Goal: Transaction & Acquisition: Purchase product/service

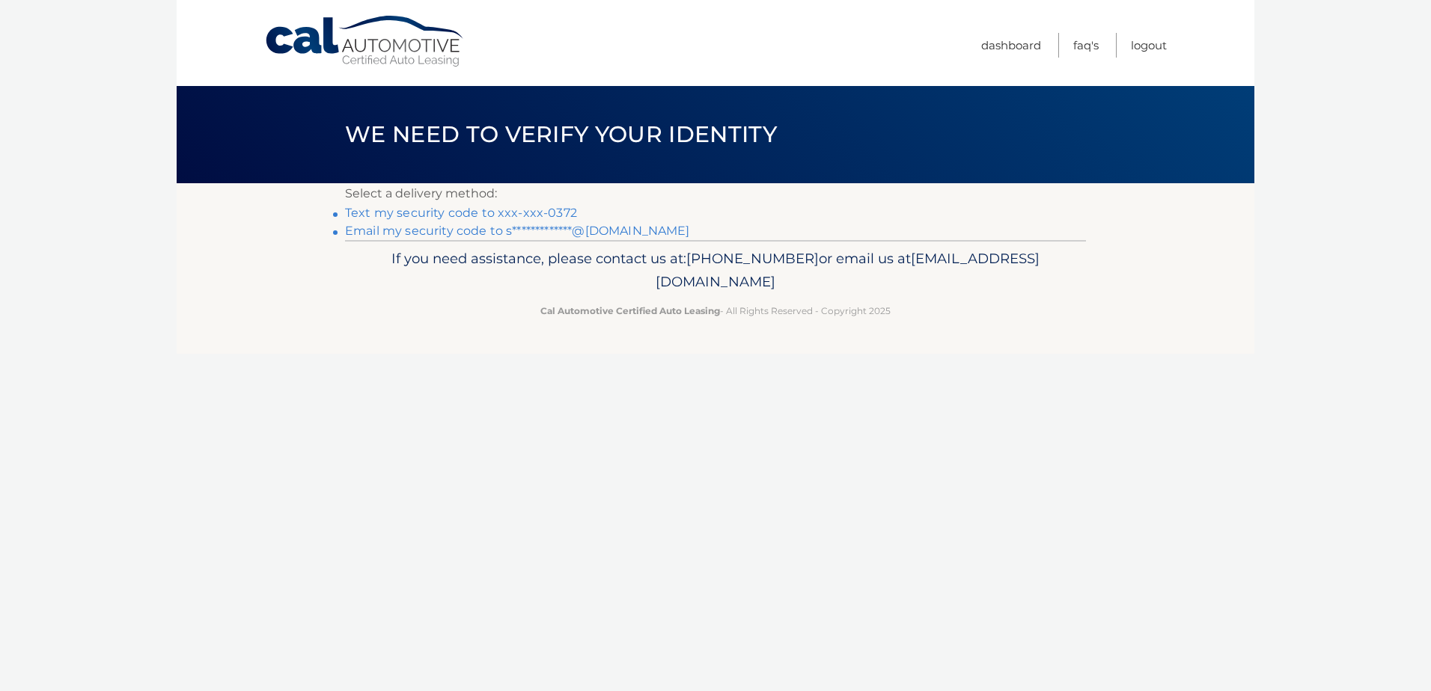
click at [532, 210] on link "Text my security code to xxx-xxx-0372" at bounding box center [461, 213] width 232 height 14
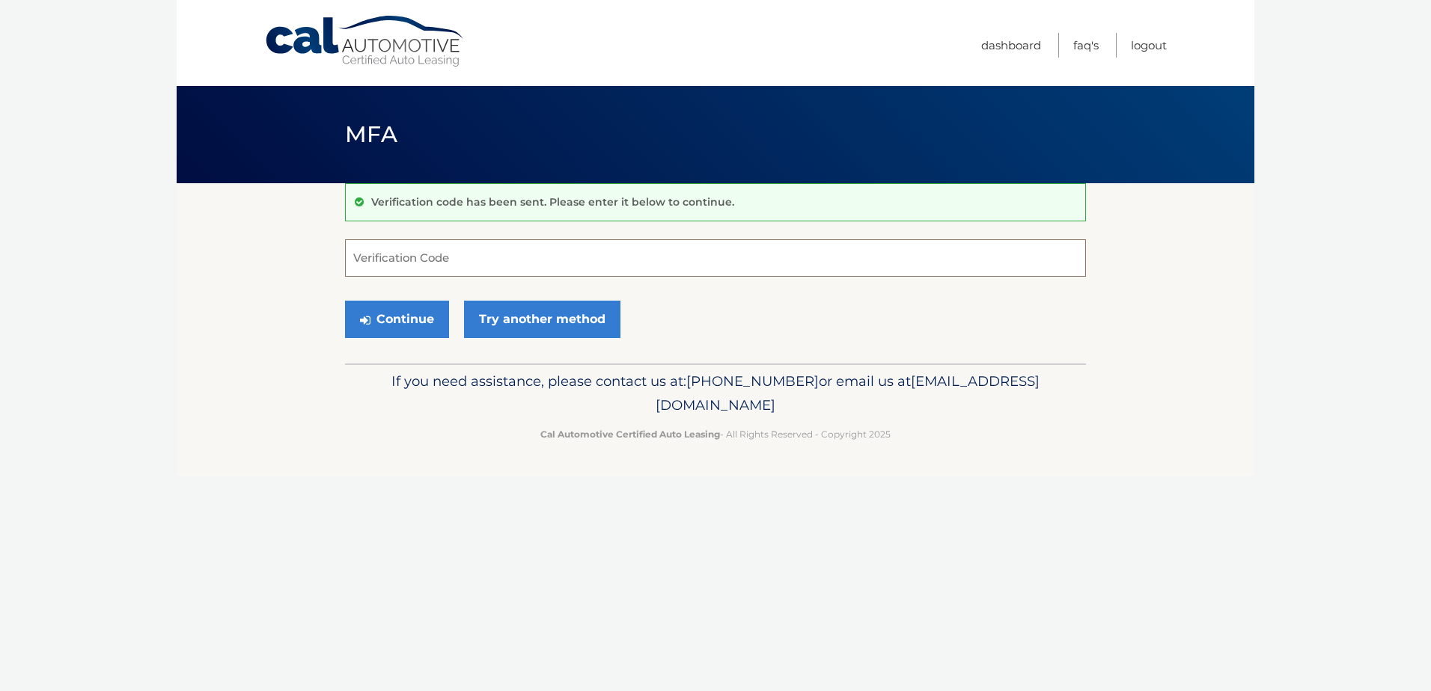
click at [448, 257] on input "Verification Code" at bounding box center [715, 257] width 741 height 37
type input "814118"
click at [430, 325] on button "Continue" at bounding box center [397, 319] width 104 height 37
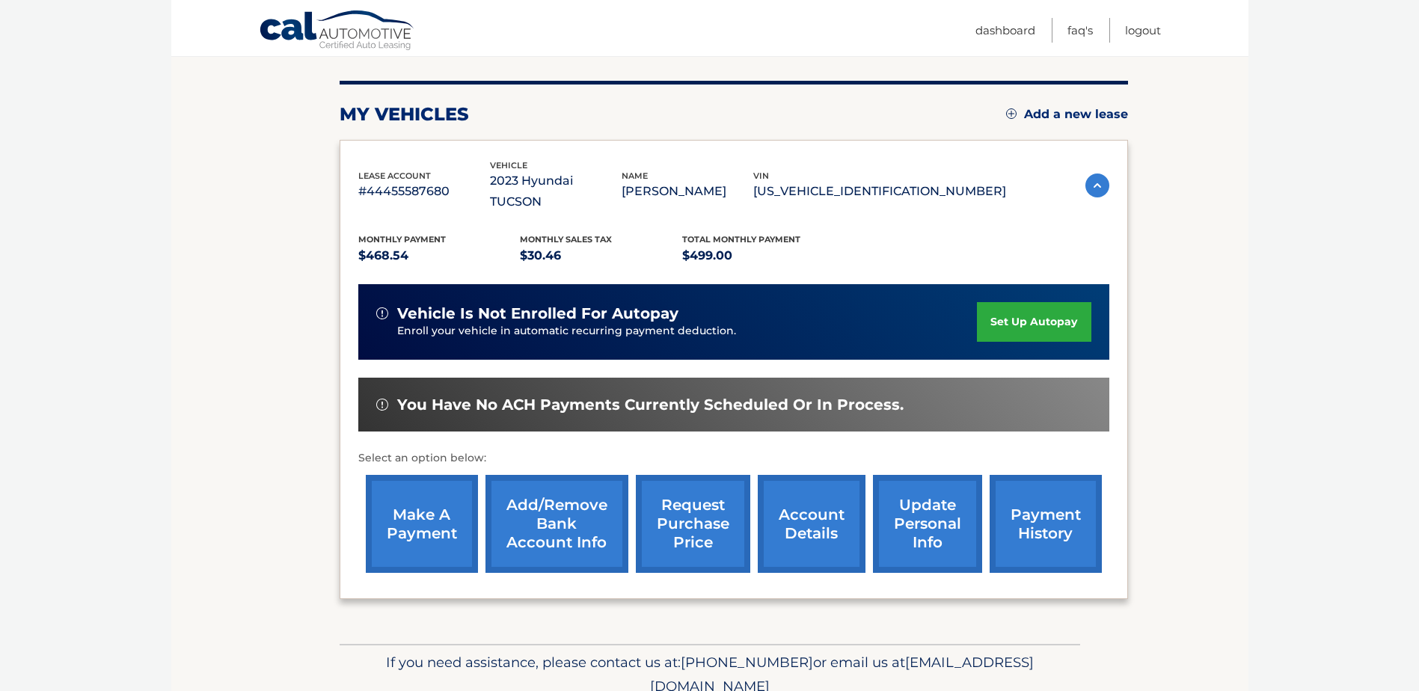
scroll to position [200, 0]
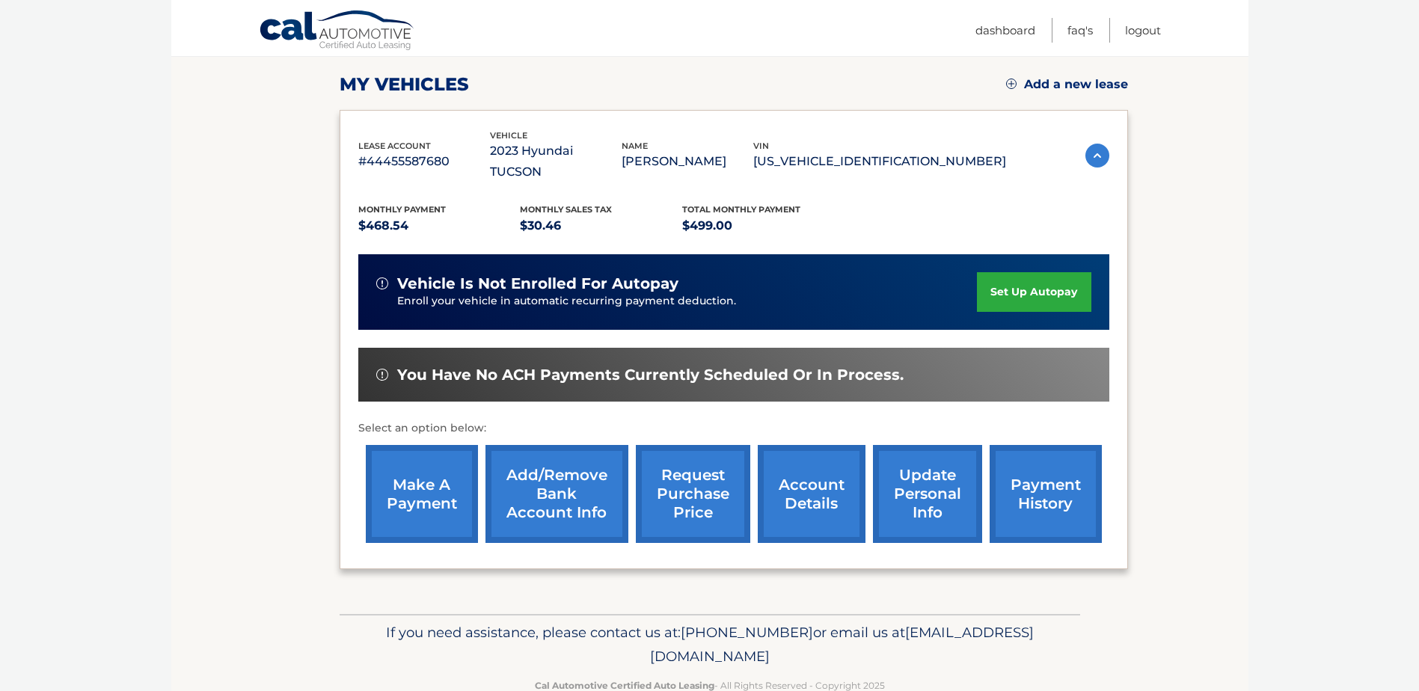
click at [405, 470] on link "make a payment" at bounding box center [422, 494] width 112 height 98
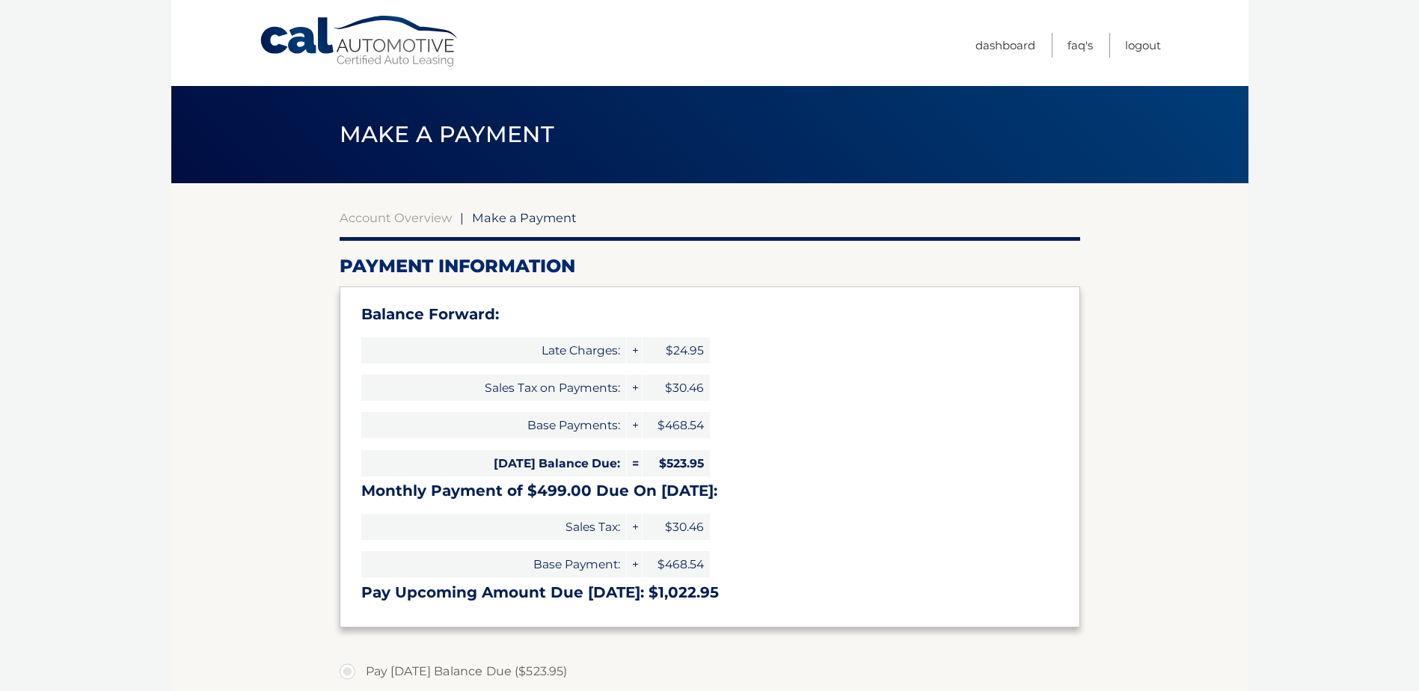
select select "NmJmMjU1NTMtZWY2Ni00OTMyLTg2M2MtOTZmNzg4OTRiNjg0"
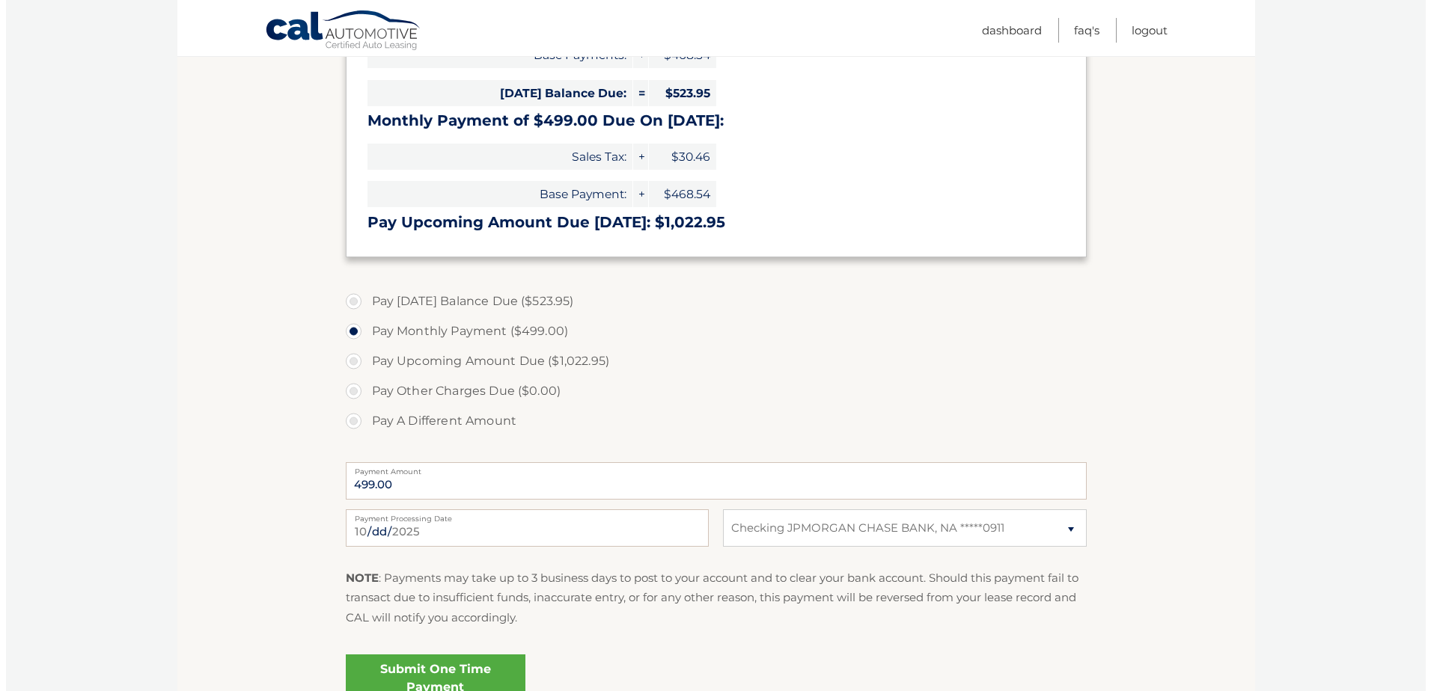
scroll to position [399, 0]
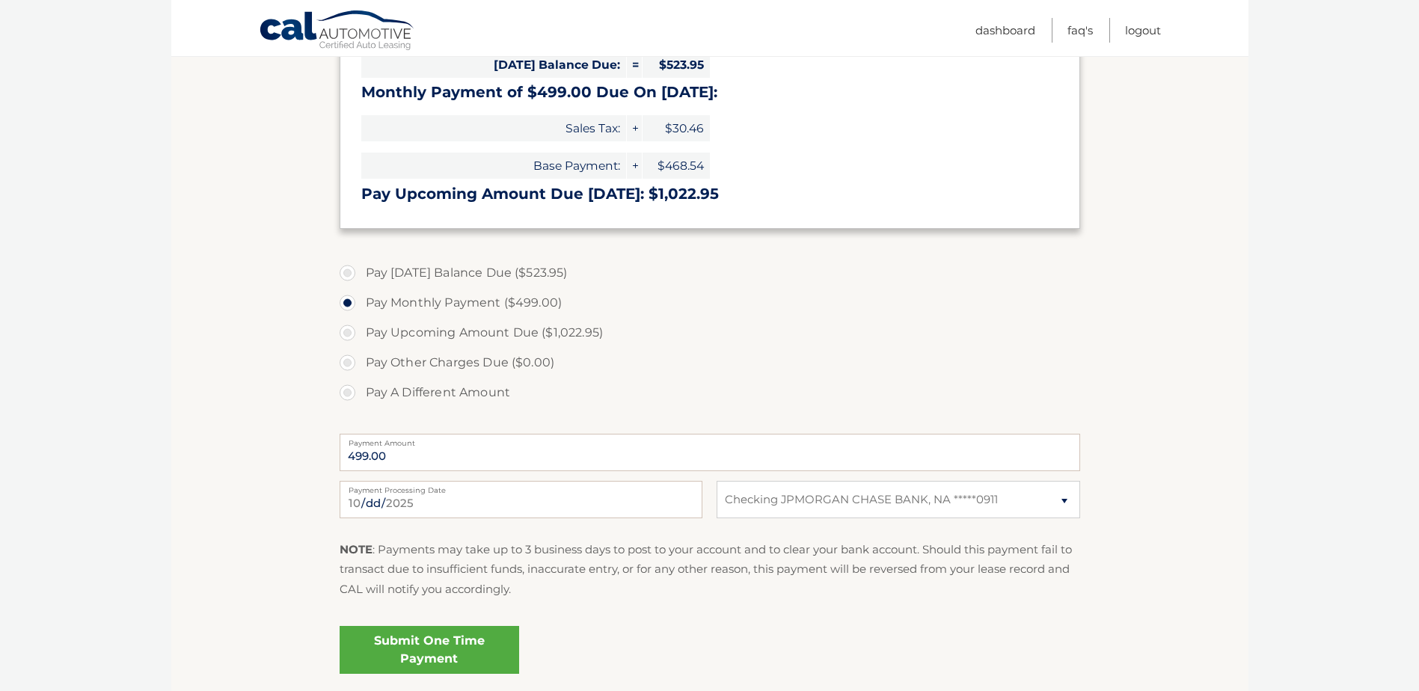
click at [476, 649] on link "Submit One Time Payment" at bounding box center [430, 650] width 180 height 48
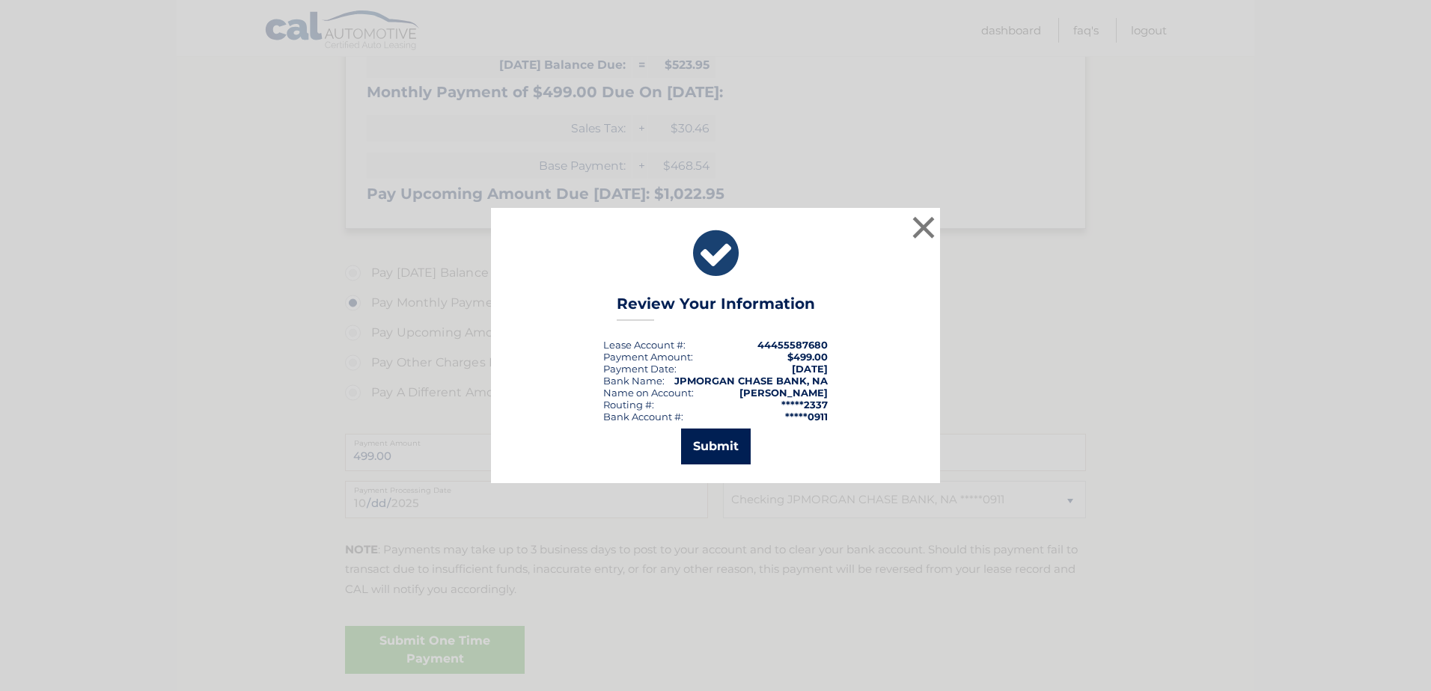
click at [703, 454] on button "Submit" at bounding box center [716, 447] width 70 height 36
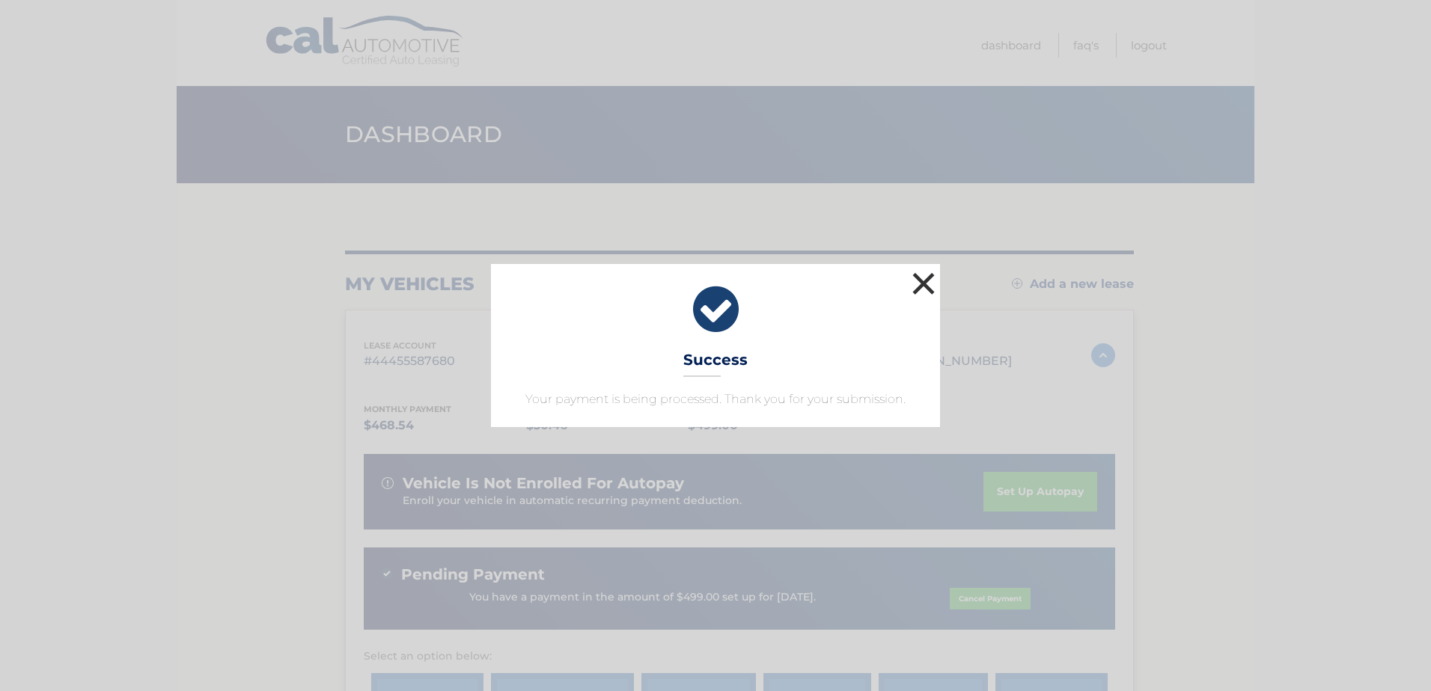
click at [921, 278] on button "×" at bounding box center [923, 284] width 30 height 30
